Goal: Check status: Check status

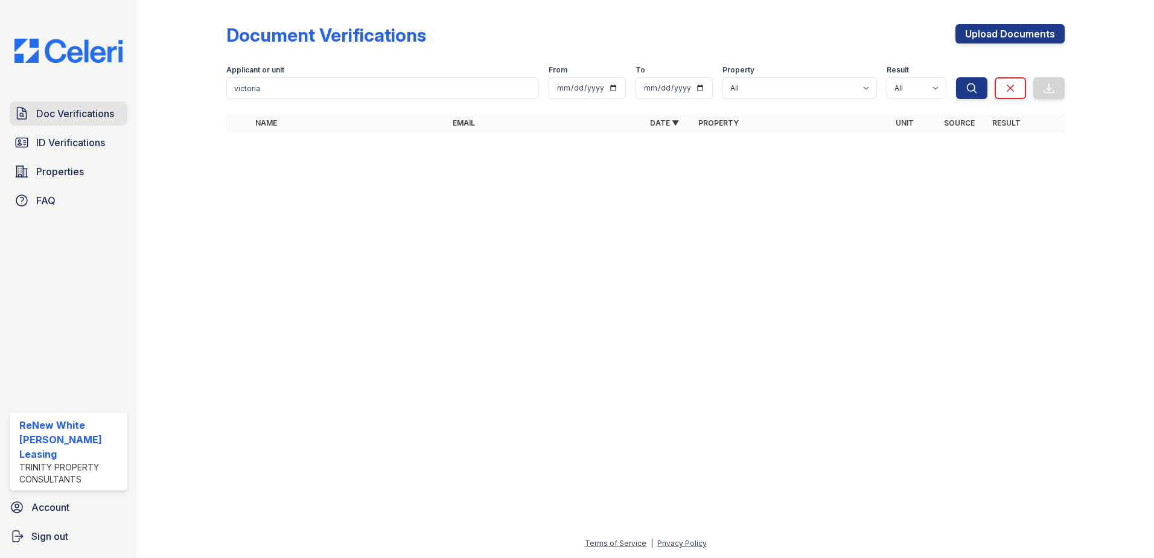
click at [72, 113] on span "Doc Verifications" at bounding box center [75, 113] width 78 height 14
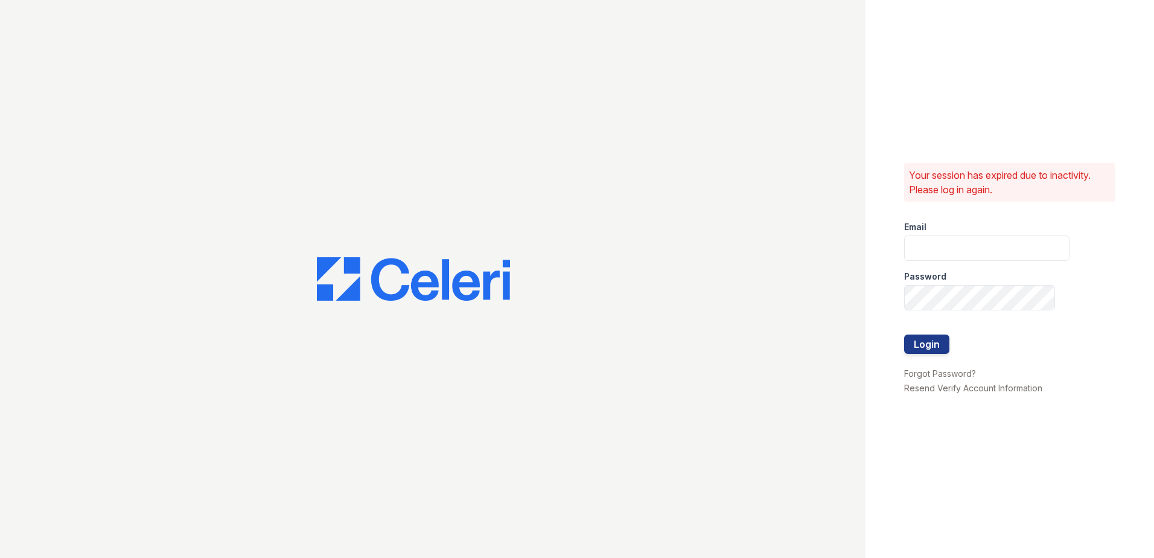
type input "renewwhitemarsh@trinity-pm.com"
click at [928, 348] on button "Login" at bounding box center [926, 343] width 45 height 19
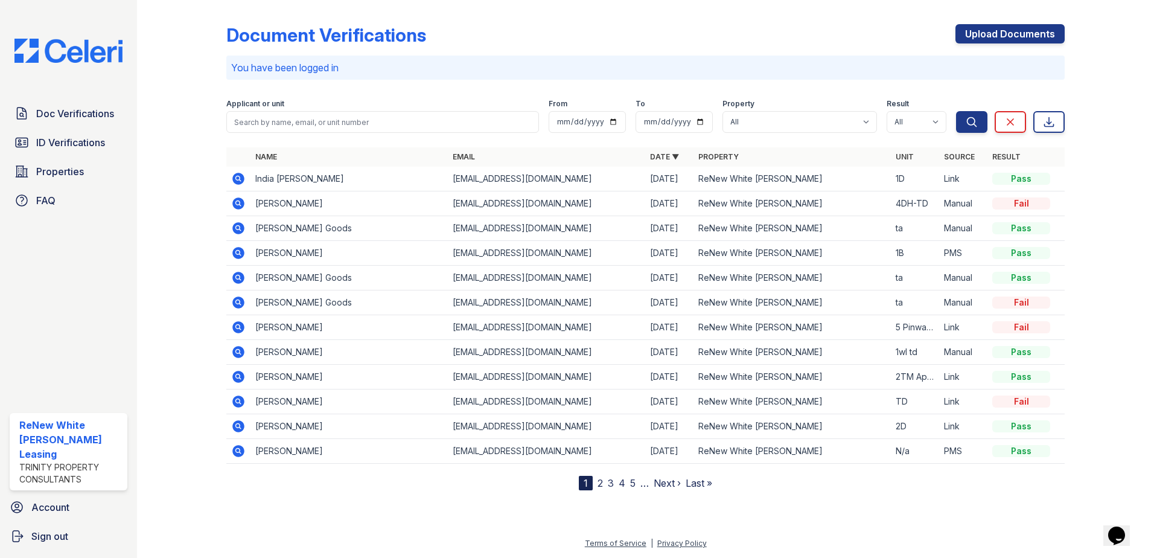
click at [235, 178] on icon at bounding box center [238, 179] width 12 height 12
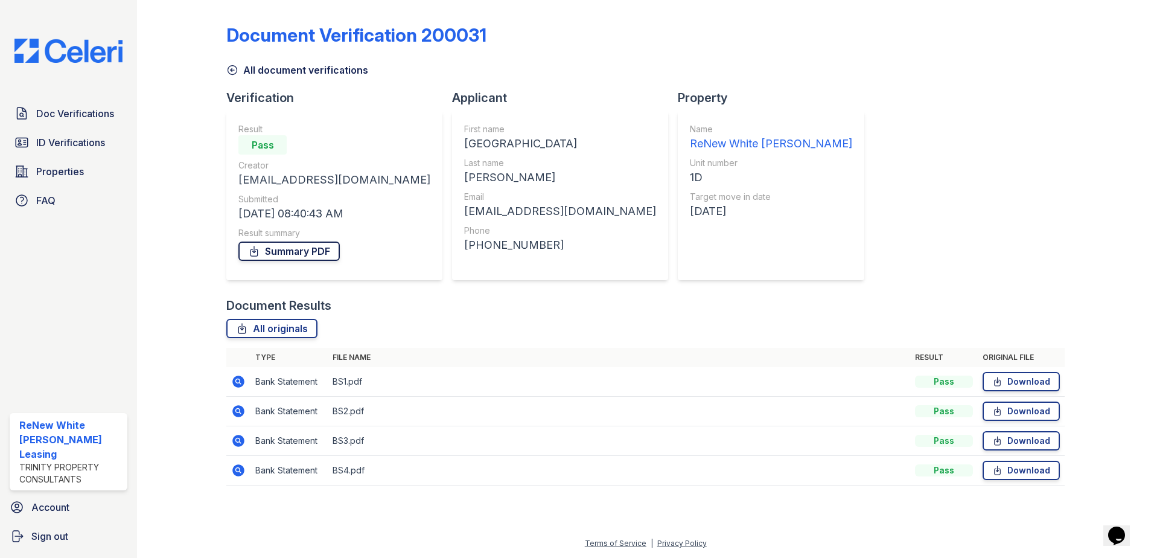
click at [298, 253] on link "Summary PDF" at bounding box center [288, 250] width 101 height 19
click at [232, 383] on icon at bounding box center [238, 381] width 14 height 14
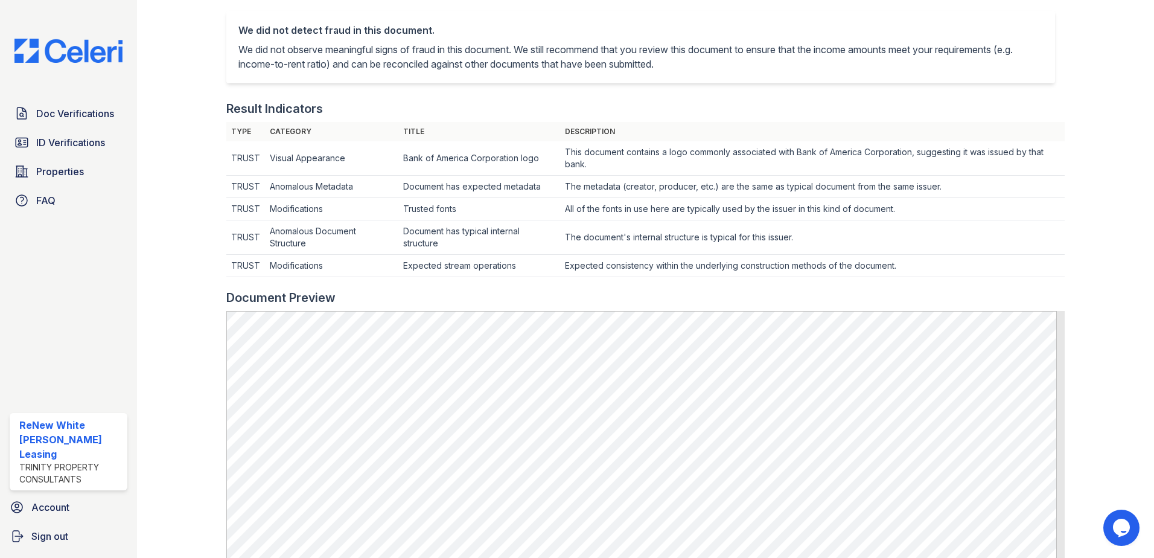
scroll to position [423, 0]
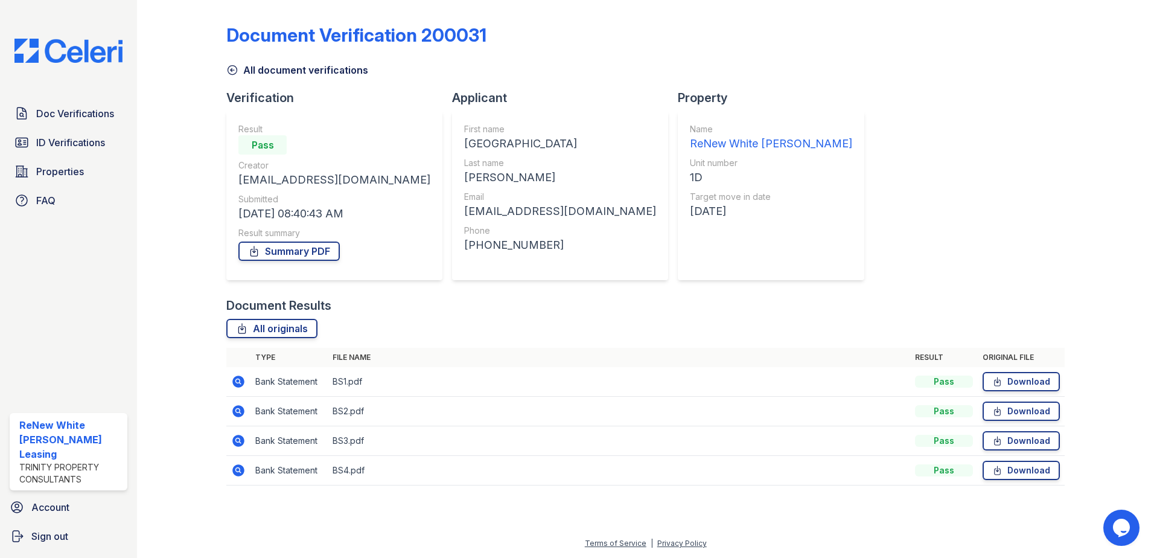
click at [243, 411] on icon at bounding box center [238, 411] width 12 height 12
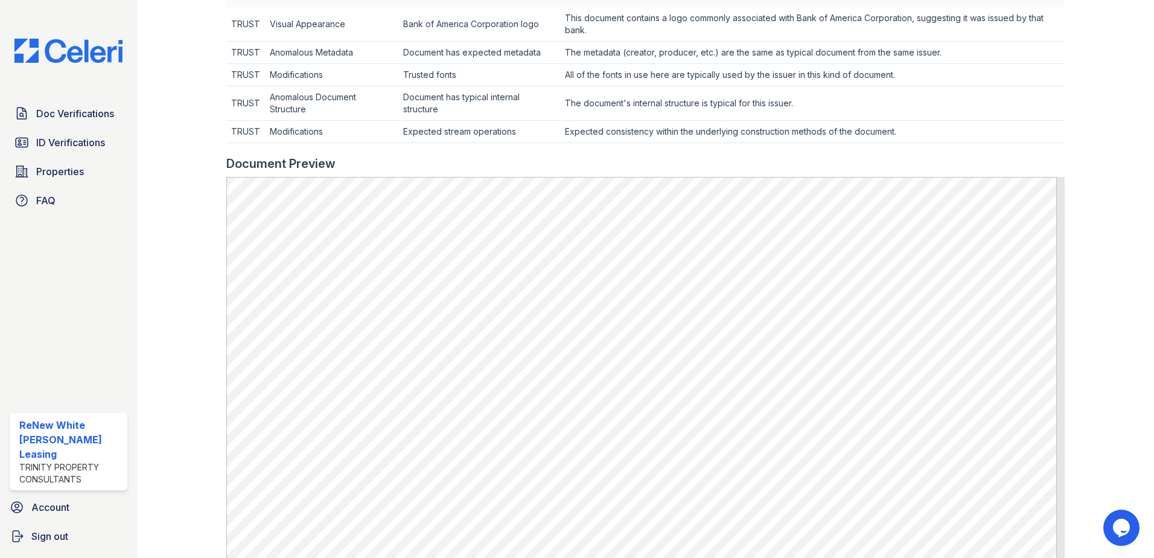
scroll to position [423, 0]
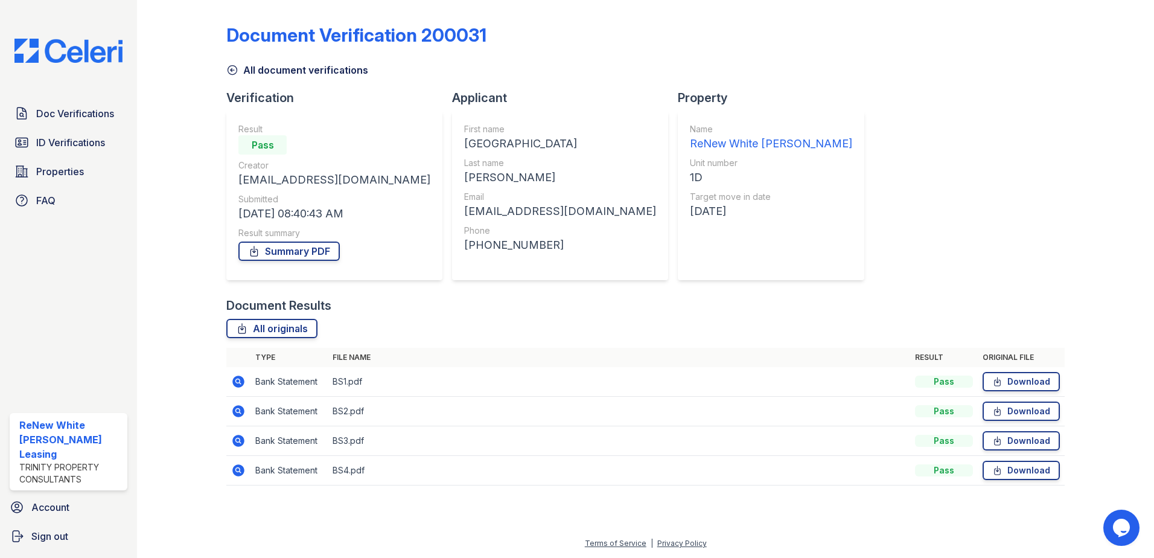
click at [240, 437] on icon at bounding box center [238, 441] width 12 height 12
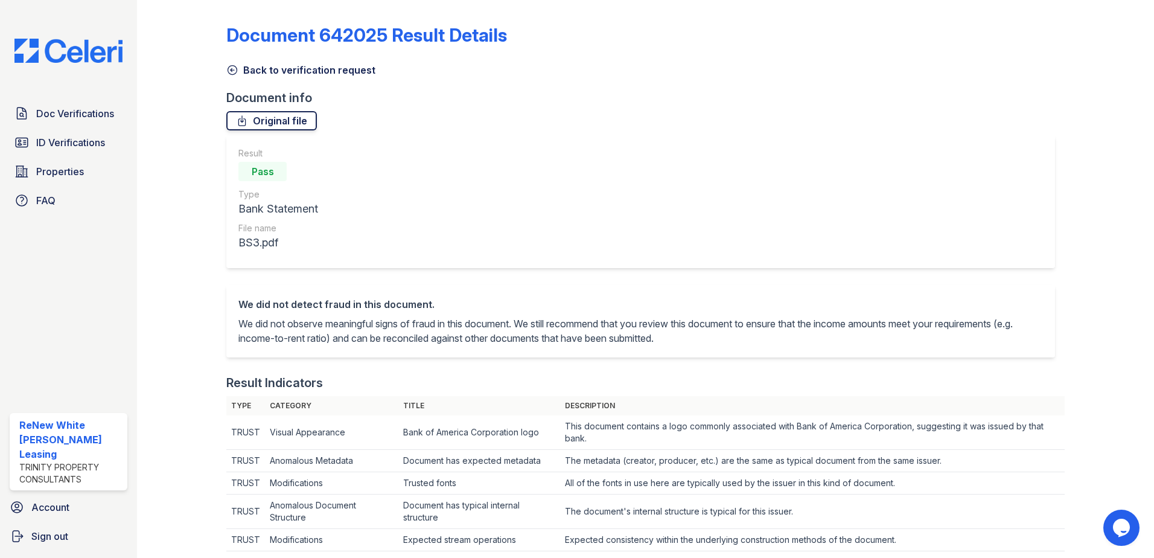
click at [282, 121] on link "Original file" at bounding box center [271, 120] width 91 height 19
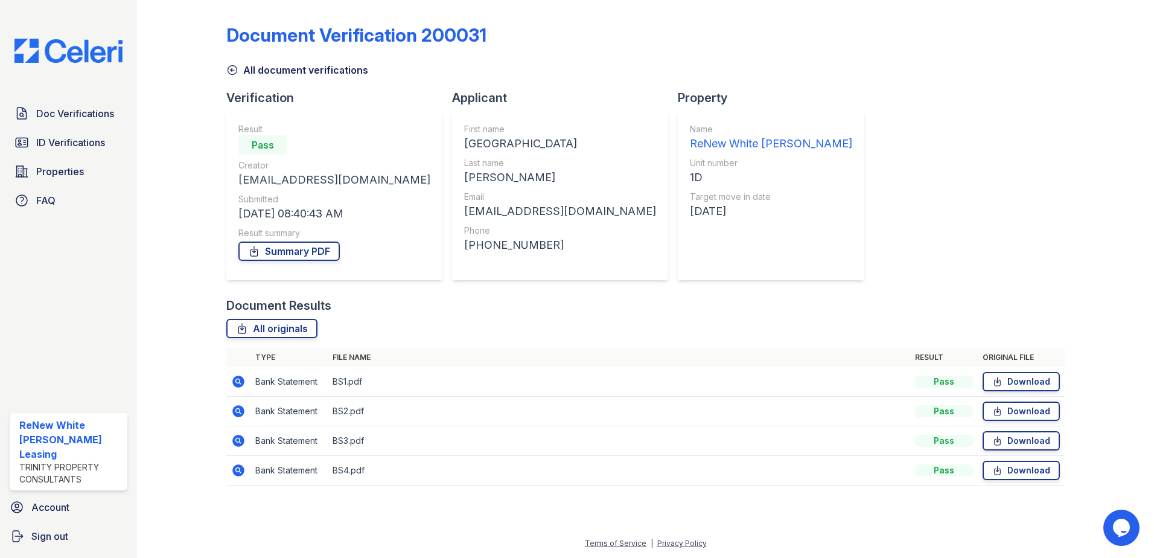
click at [240, 471] on icon at bounding box center [238, 470] width 14 height 14
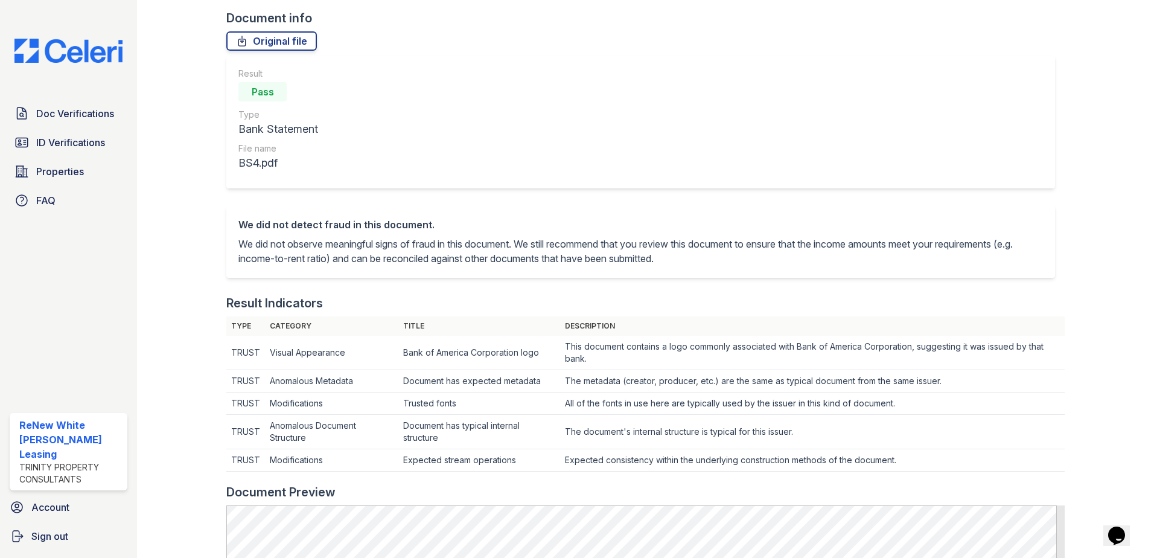
scroll to position [60, 0]
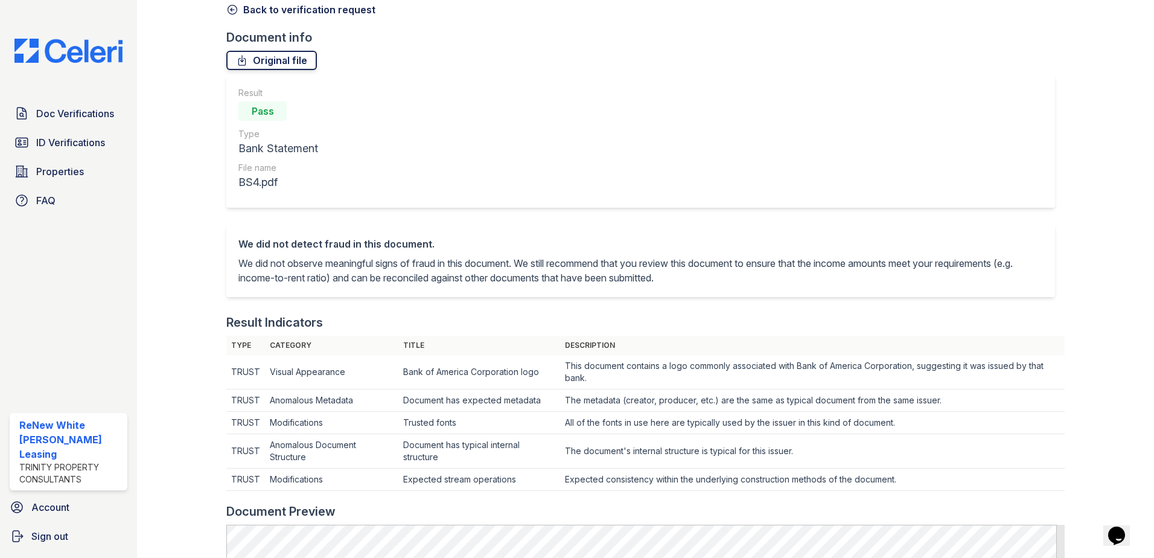
click at [304, 57] on link "Original file" at bounding box center [271, 60] width 91 height 19
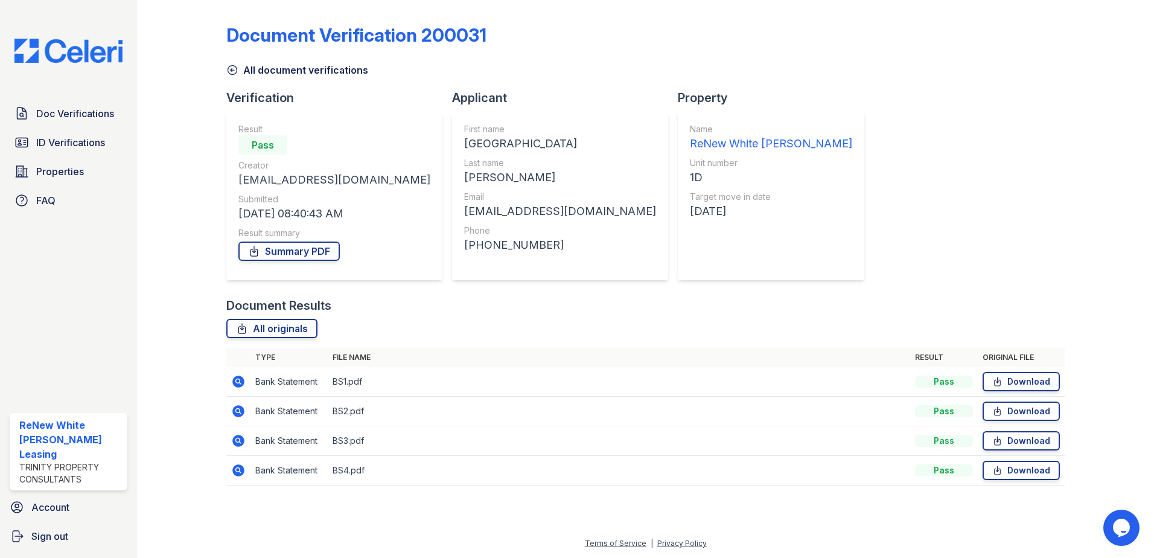
click at [235, 406] on icon at bounding box center [238, 411] width 14 height 14
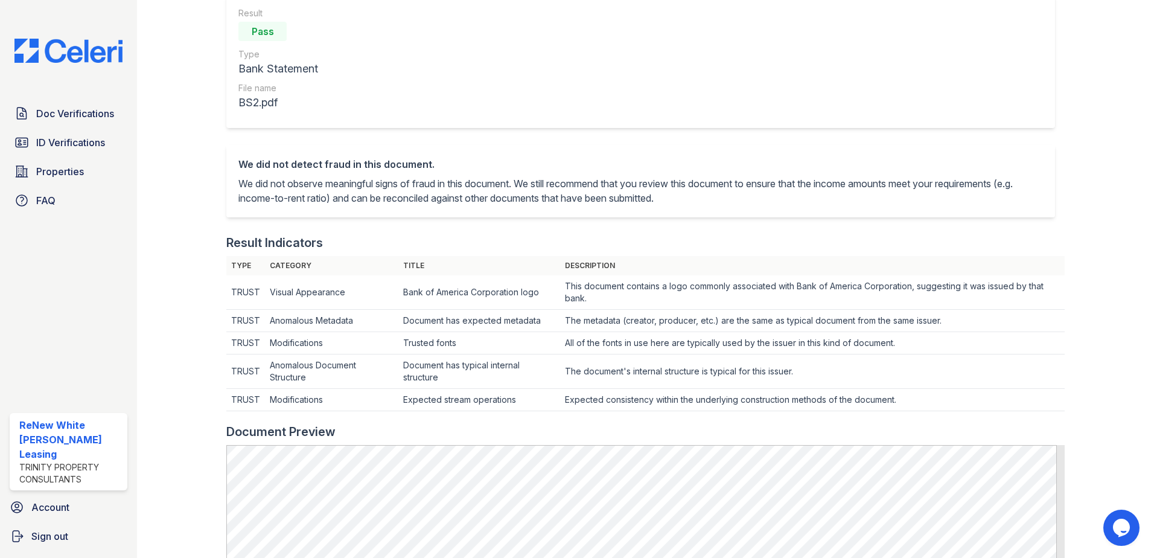
scroll to position [121, 0]
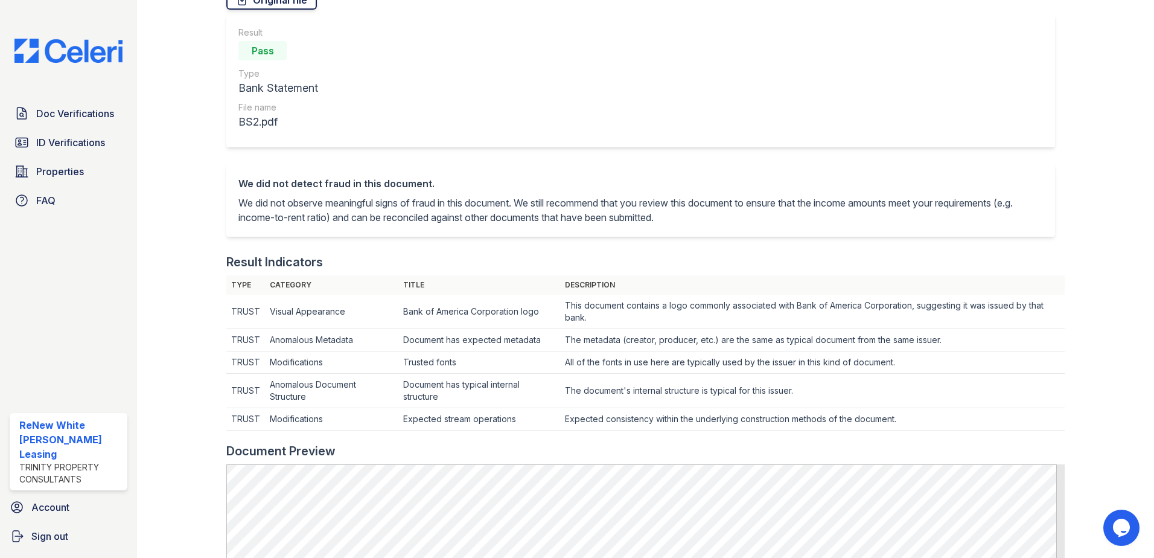
click at [286, 5] on link "Original file" at bounding box center [271, -1] width 91 height 19
